Goal: Task Accomplishment & Management: Complete application form

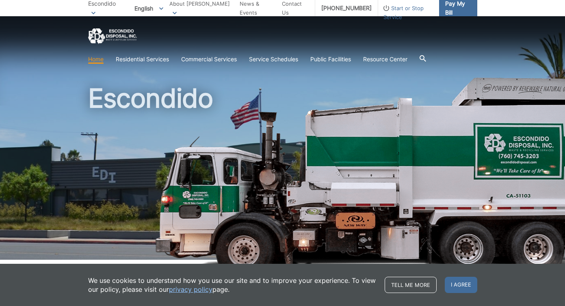
click at [464, 10] on span "Pay My Bill" at bounding box center [458, 8] width 26 height 18
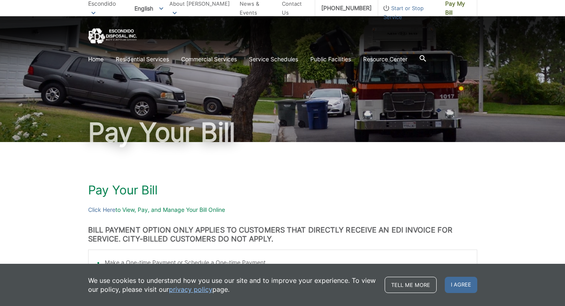
click at [421, 11] on span "Start or Stop Service" at bounding box center [408, 13] width 61 height 18
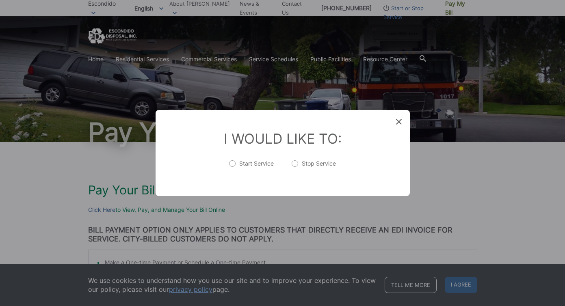
click at [293, 162] on label "Stop Service" at bounding box center [314, 168] width 44 height 16
radio input "true"
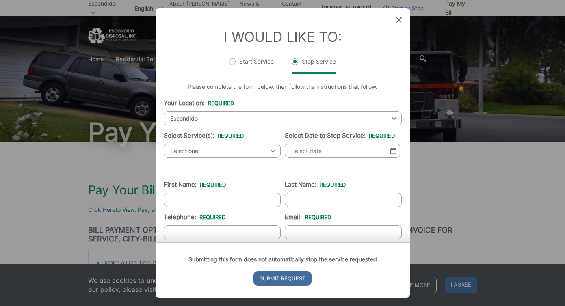
click at [220, 118] on span "Escondido" at bounding box center [283, 118] width 238 height 14
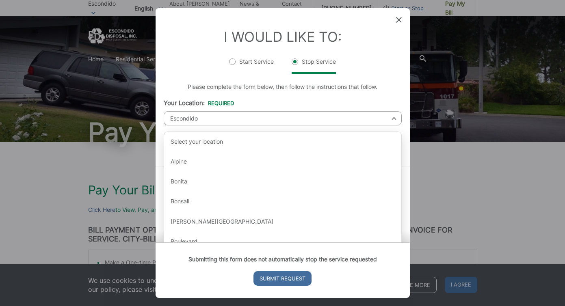
click at [216, 97] on div "Please complete the form below, then follow the instructions that follow. Your …" at bounding box center [283, 120] width 254 height 92
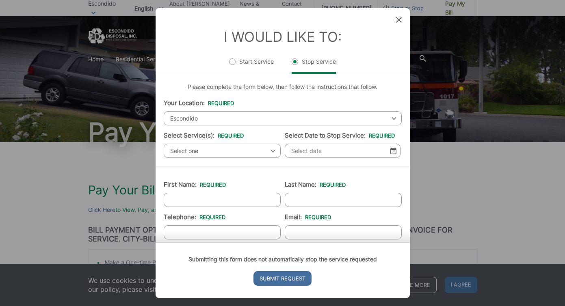
scroll to position [40, 0]
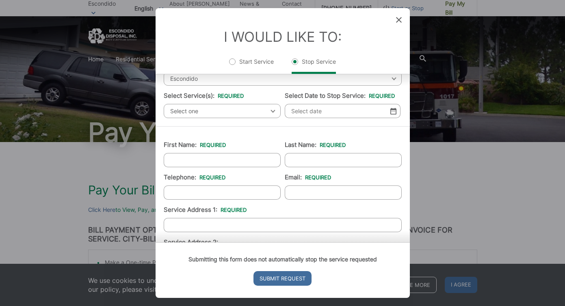
click at [204, 108] on span "Select one" at bounding box center [222, 111] width 117 height 14
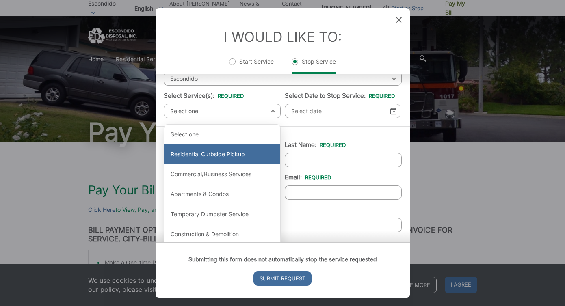
click at [220, 158] on div "Residential Curbside Pickup" at bounding box center [222, 155] width 116 height 20
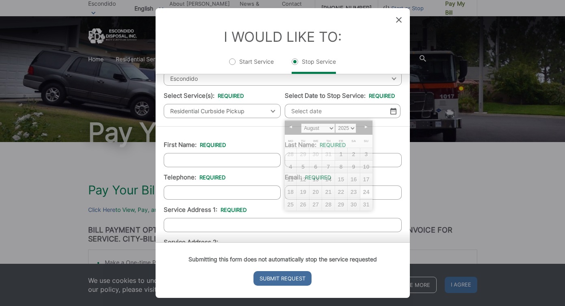
click at [332, 113] on input "Select Date to Stop Service: *" at bounding box center [343, 111] width 116 height 14
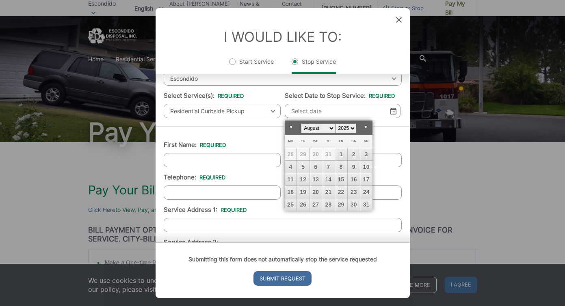
click at [365, 131] on link "Next" at bounding box center [366, 127] width 12 height 12
click at [291, 126] on link "Prev" at bounding box center [291, 127] width 12 height 12
click at [307, 206] on link "26" at bounding box center [303, 205] width 12 height 12
type input "08/26/2025"
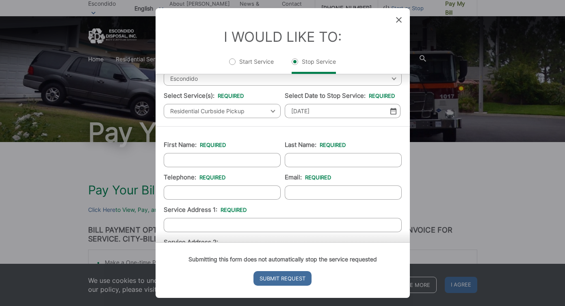
click at [208, 157] on input "First Name: *" at bounding box center [222, 160] width 117 height 14
type input "Alexandra"
type input "Bertsch"
type input "(413) 429-5713"
click at [326, 188] on input "Email: *" at bounding box center [343, 193] width 117 height 14
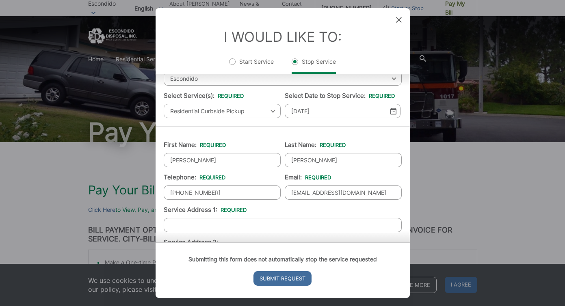
type input "alexandrapivero@gmail.com"
click at [333, 114] on input "08/26/2025" at bounding box center [343, 111] width 116 height 14
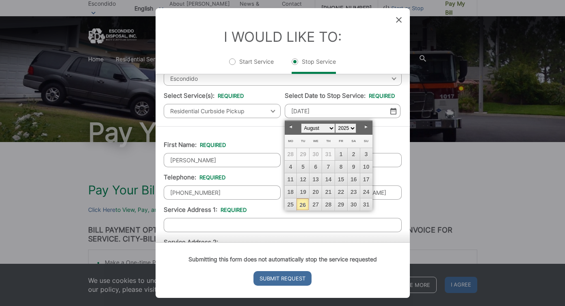
click at [365, 128] on link "Next" at bounding box center [366, 127] width 12 height 12
click at [311, 156] on link "3" at bounding box center [316, 154] width 12 height 12
type input "09/03/2025"
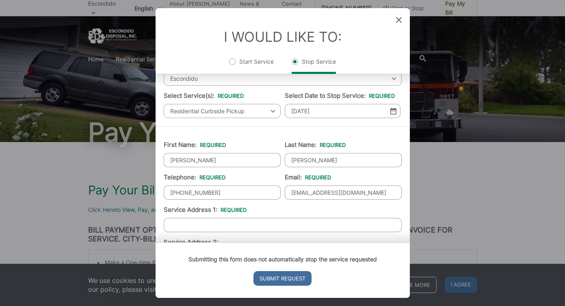
click at [284, 127] on div "First Name: * Alexandra Last Name: * Bertsch Telephone: * (413) 429-5713 Email:…" at bounding box center [283, 295] width 254 height 338
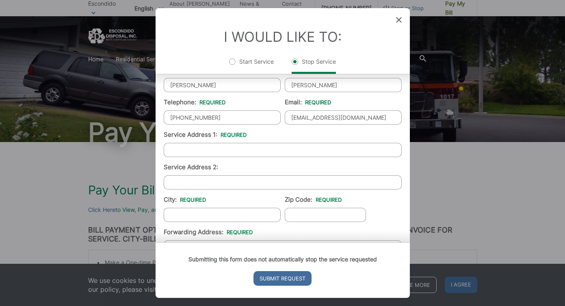
scroll to position [117, 0]
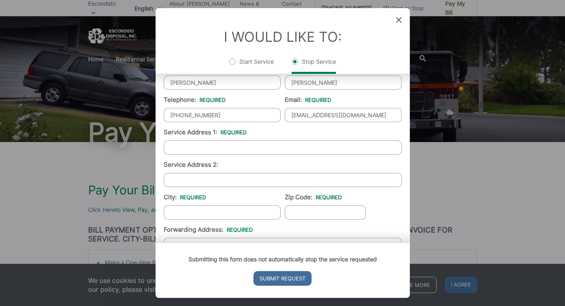
click at [216, 150] on input "Service Address 1: *" at bounding box center [283, 148] width 238 height 14
type input "1040 Hawaii PL"
click at [212, 177] on input "Service Address 2:" at bounding box center [283, 180] width 238 height 14
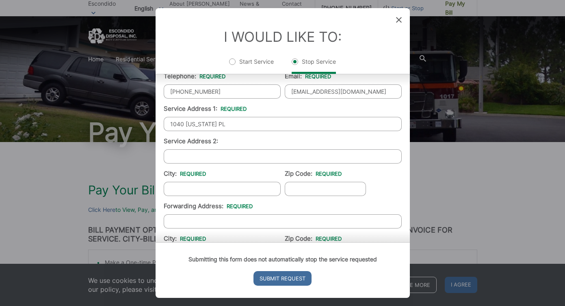
scroll to position [143, 0]
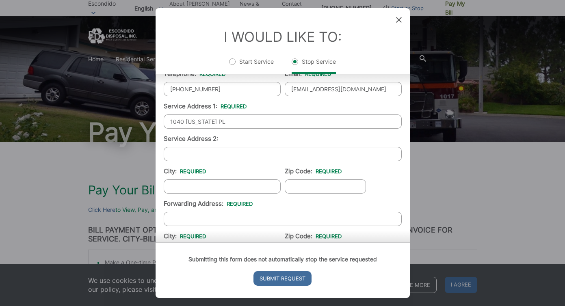
click at [201, 182] on input "City: *" at bounding box center [222, 187] width 117 height 14
type input "Escondido"
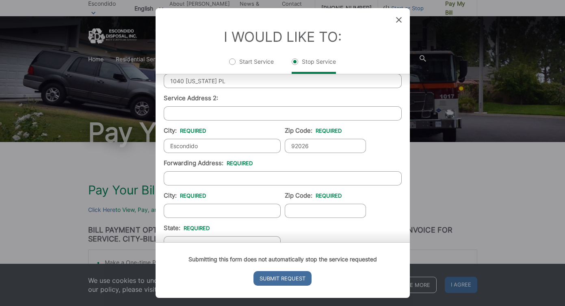
scroll to position [187, 0]
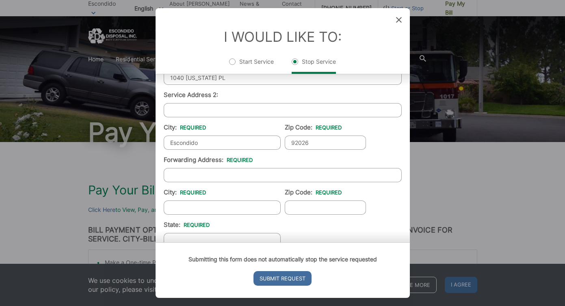
type input "92026"
click at [212, 173] on input "Forwarding Address: *" at bounding box center [283, 175] width 238 height 14
type input "a"
type input "220 Park st"
click at [205, 214] on input "City: *" at bounding box center [222, 208] width 117 height 14
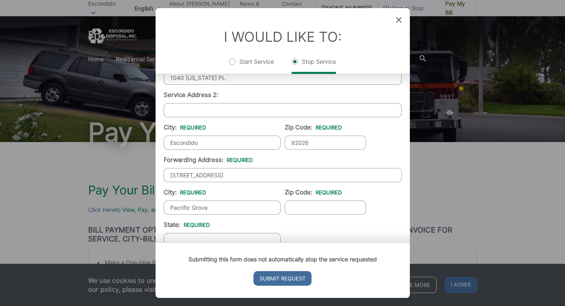
click at [312, 213] on input "Zip Code: *" at bounding box center [325, 208] width 81 height 14
click at [202, 206] on input "Pacrific Grove" at bounding box center [222, 208] width 117 height 14
click at [191, 209] on input "Pacrific Grove" at bounding box center [222, 208] width 117 height 14
type input "Pacific Grove"
click at [312, 210] on input "Zip Code: *" at bounding box center [325, 208] width 81 height 14
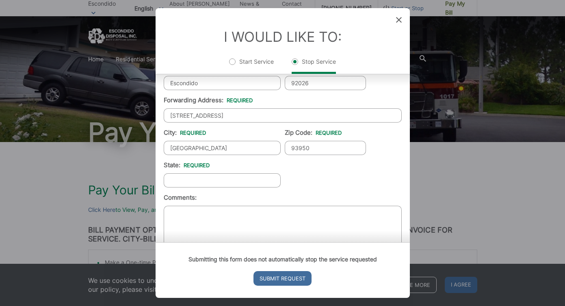
scroll to position [249, 0]
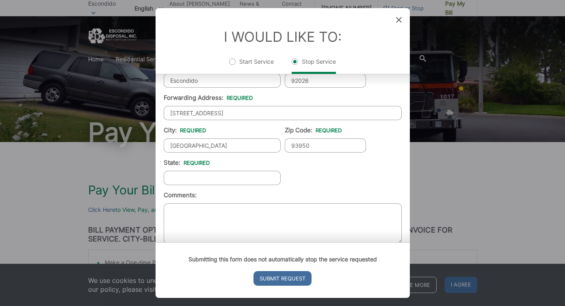
type input "93950"
click at [254, 178] on input "State: *" at bounding box center [222, 178] width 117 height 14
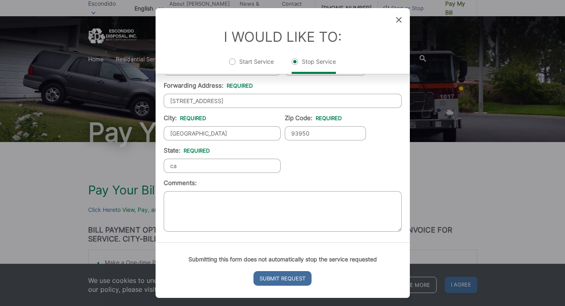
type input "ca"
click at [255, 217] on textarea "Comments:" at bounding box center [283, 211] width 238 height 41
click at [295, 282] on input "Submit Request" at bounding box center [283, 278] width 58 height 15
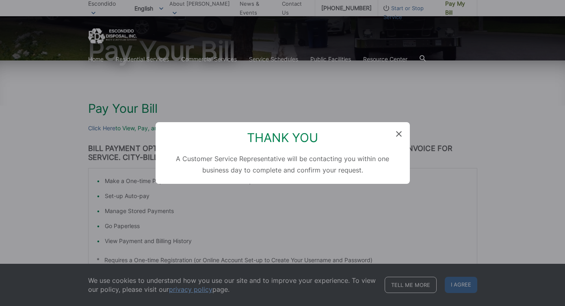
click at [399, 133] on icon at bounding box center [399, 134] width 6 height 6
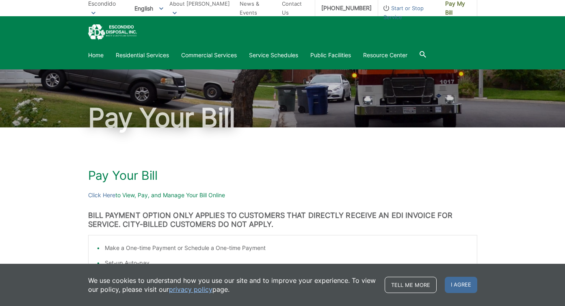
scroll to position [0, 0]
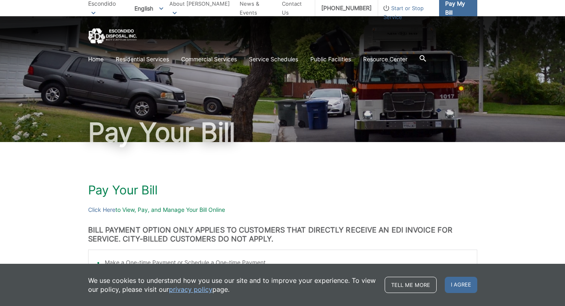
click at [445, 10] on span "Pay My Bill" at bounding box center [458, 8] width 26 height 18
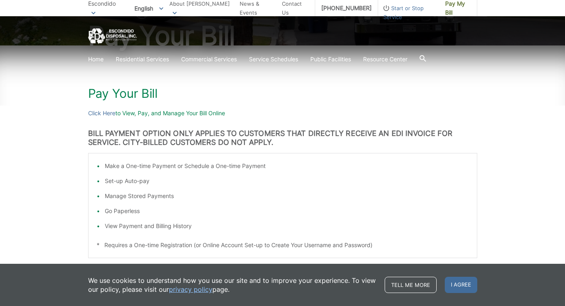
scroll to position [99, 0]
